Goal: Information Seeking & Learning: Learn about a topic

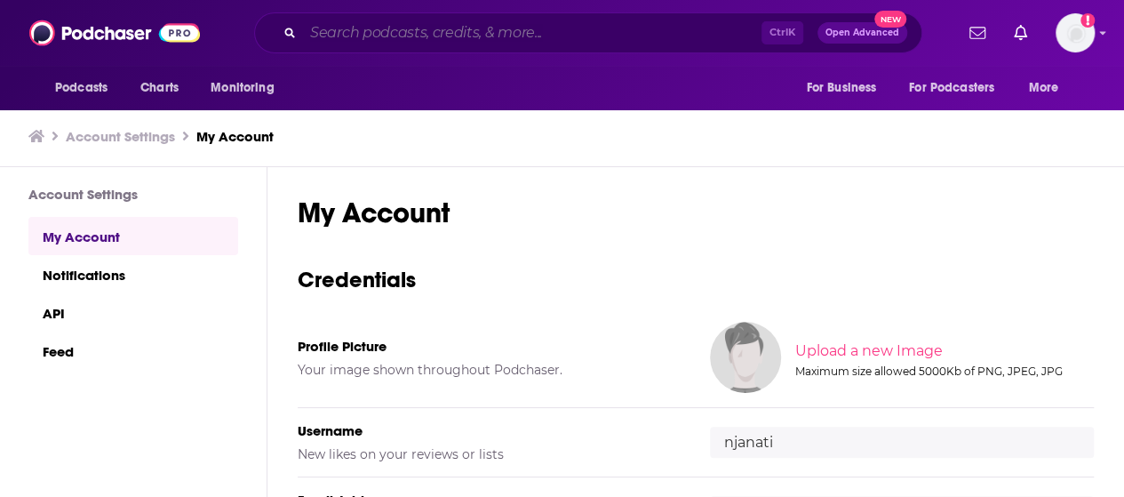
click at [499, 35] on input "Search podcasts, credits, & more..." at bounding box center [532, 33] width 458 height 28
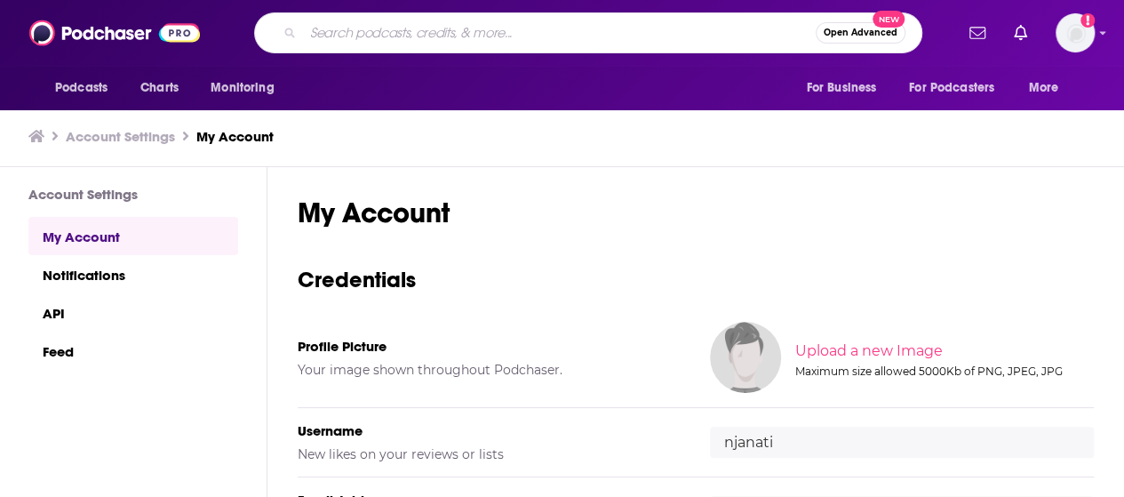
click at [499, 35] on input "Search podcasts, credits, & more..." at bounding box center [559, 33] width 513 height 28
type input "green radio hour"
